Goal: Transaction & Acquisition: Purchase product/service

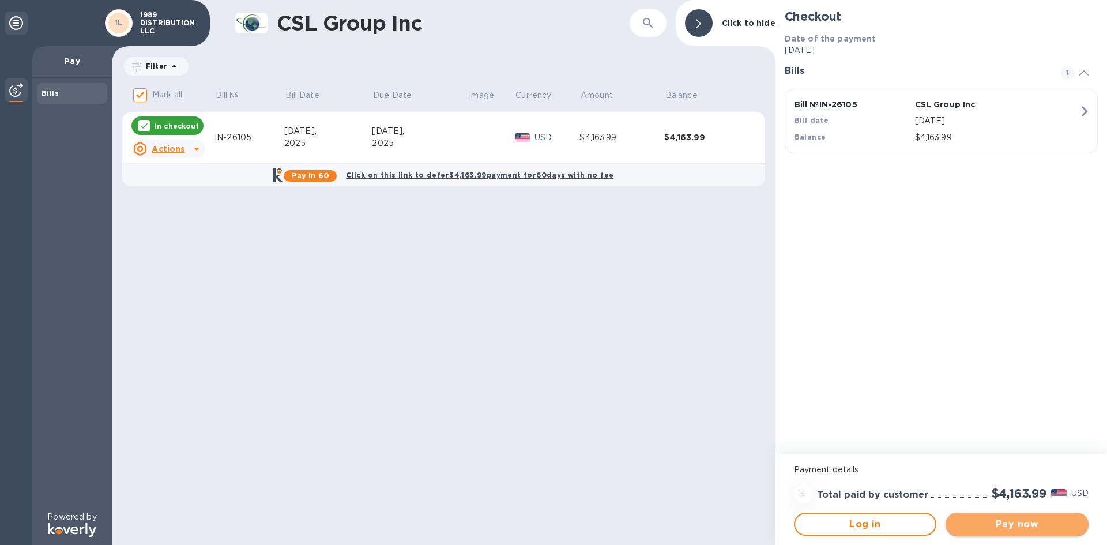
click at [1038, 529] on span "Pay now" at bounding box center [1017, 524] width 125 height 14
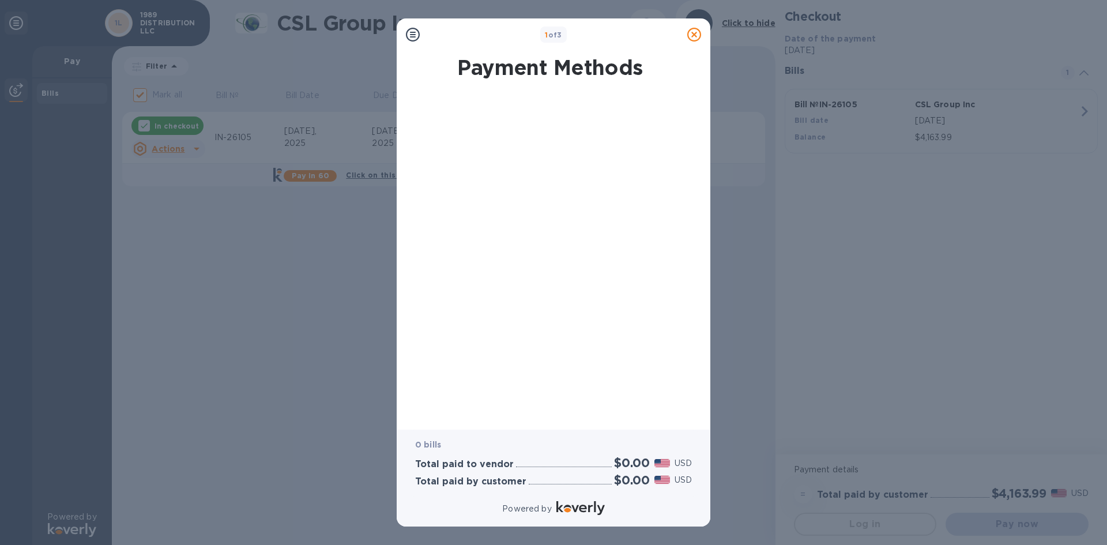
click at [525, 178] on div at bounding box center [549, 255] width 295 height 325
